Goal: Information Seeking & Learning: Check status

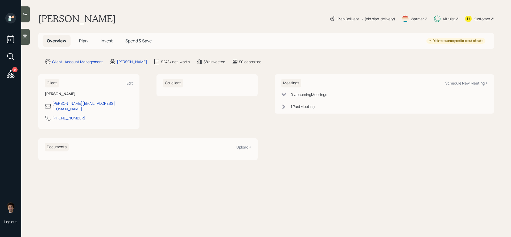
click at [113, 43] on h5 "Invest" at bounding box center [106, 40] width 20 height 11
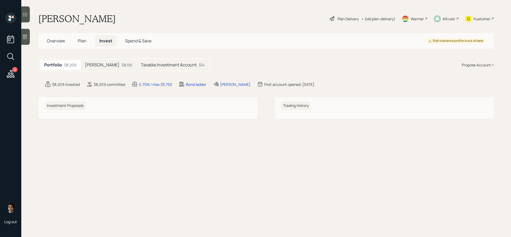
click at [122, 67] on div "$8,195" at bounding box center [127, 65] width 11 height 6
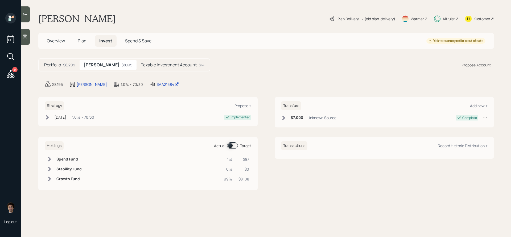
click at [141, 65] on h5 "Taxable Investment Account" at bounding box center [169, 64] width 56 height 5
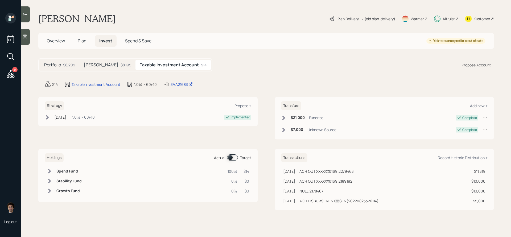
click at [173, 78] on main "[PERSON_NAME] Plan Delivery • (old plan-delivery) Warmer Altruist Kustomer Over…" at bounding box center [266, 118] width 490 height 237
click at [175, 82] on div "3AA21683" at bounding box center [182, 84] width 22 height 6
